Goal: Task Accomplishment & Management: Use online tool/utility

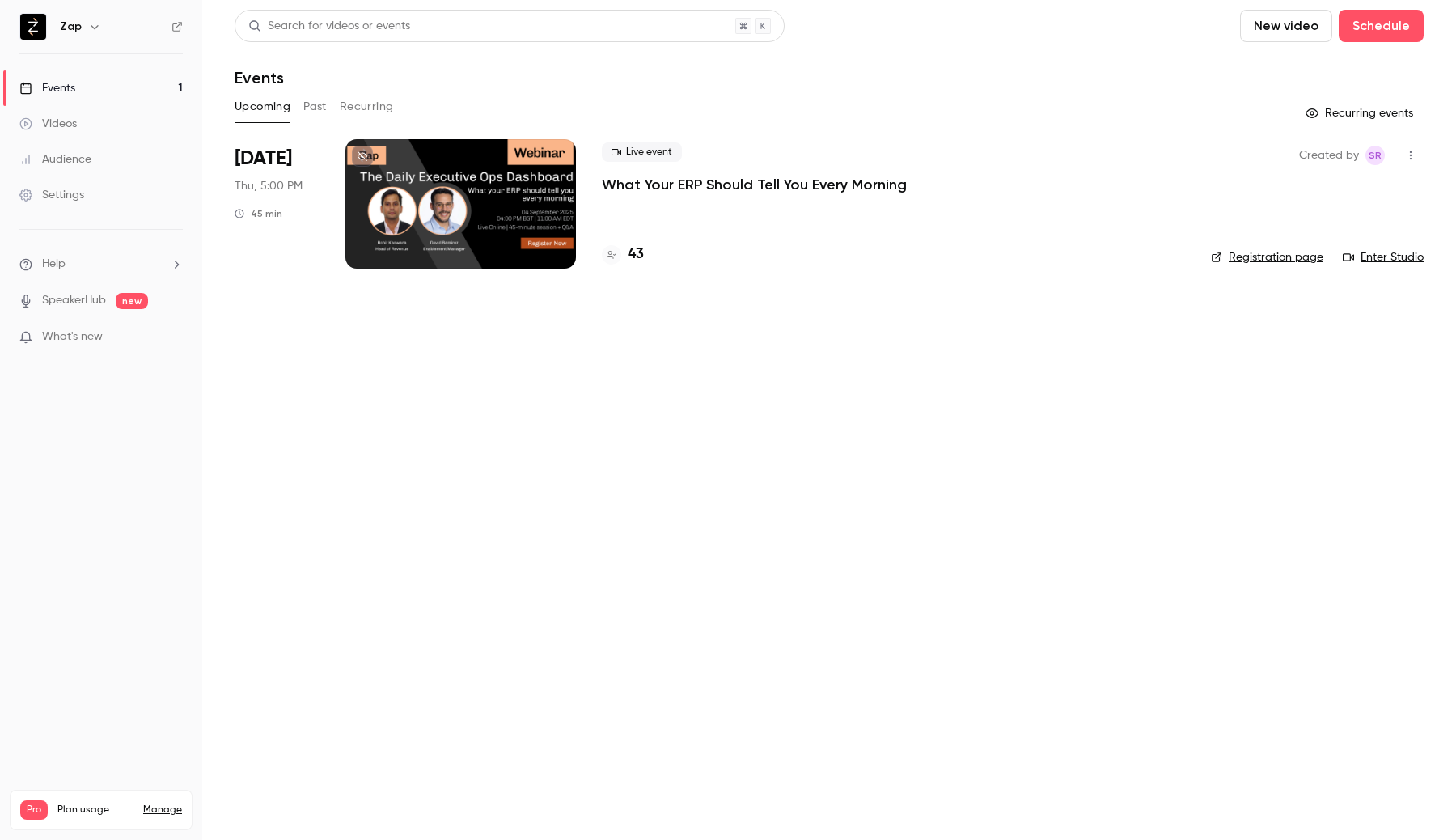
click at [453, 212] on div at bounding box center [461, 204] width 230 height 130
click at [1396, 257] on link "Enter Studio" at bounding box center [1383, 258] width 81 height 16
